Goal: Navigation & Orientation: Go to known website

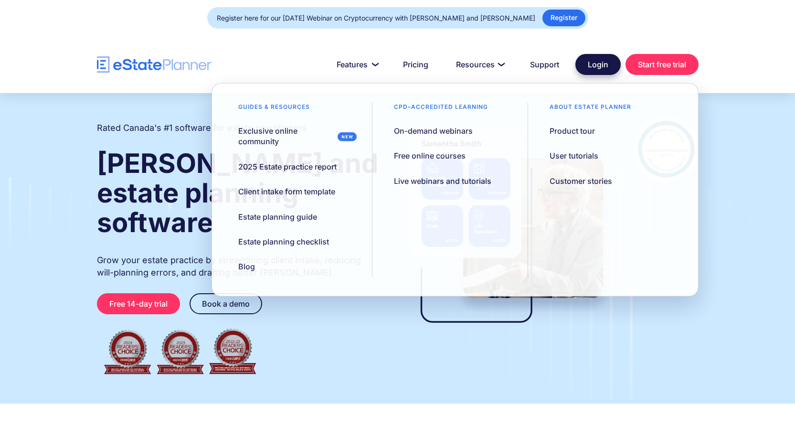
click at [594, 68] on link "Login" at bounding box center [597, 64] width 45 height 21
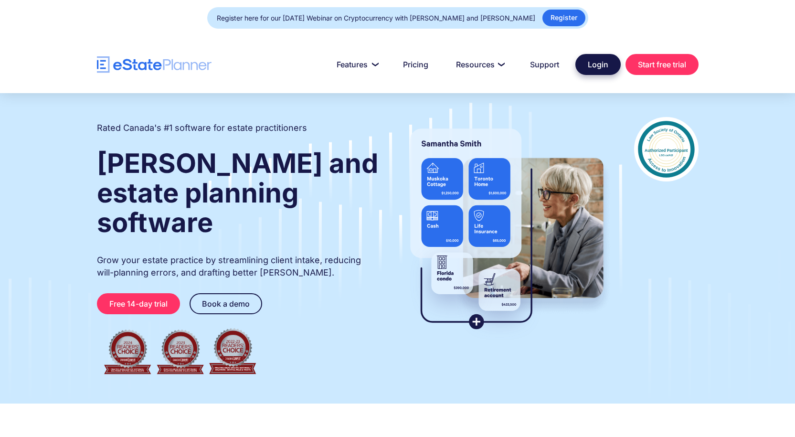
click at [587, 71] on link "Login" at bounding box center [597, 64] width 45 height 21
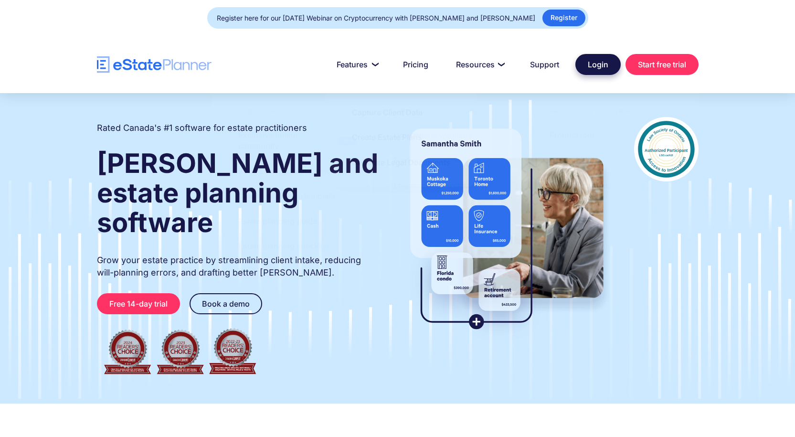
click at [600, 66] on link "Login" at bounding box center [597, 64] width 45 height 21
